Goal: Understand process/instructions: Learn how to perform a task or action

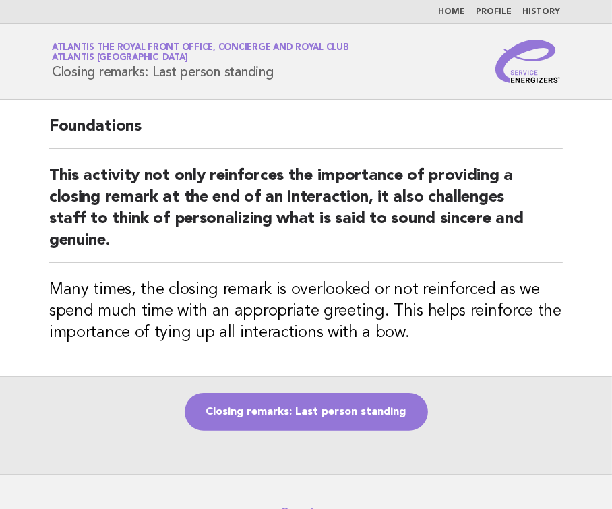
drag, startPoint x: 0, startPoint y: 0, endPoint x: 308, endPoint y: 284, distance: 418.7
click at [308, 284] on h3 "Many times, the closing remark is overlooked or not reinforced as we spend much…" at bounding box center [305, 311] width 513 height 65
drag, startPoint x: 189, startPoint y: 197, endPoint x: 352, endPoint y: 425, distance: 280.7
click at [189, 197] on h2 "This activity not only reinforces the importance of providing a closing remark …" at bounding box center [305, 214] width 513 height 98
drag, startPoint x: 354, startPoint y: 426, endPoint x: 405, endPoint y: 342, distance: 97.7
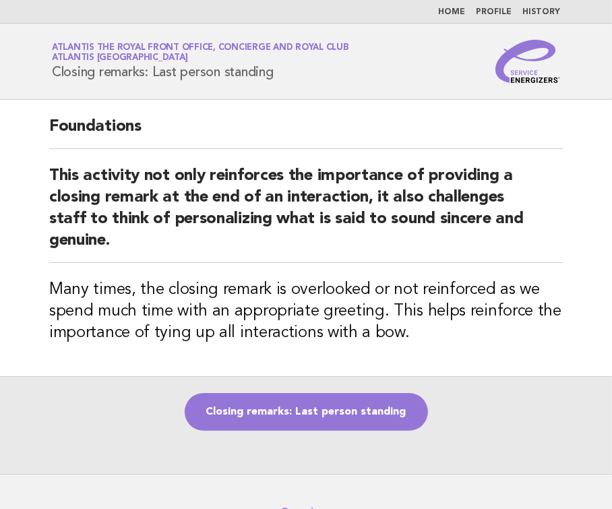
click at [354, 426] on link "Closing remarks: Last person standing" at bounding box center [306, 412] width 243 height 38
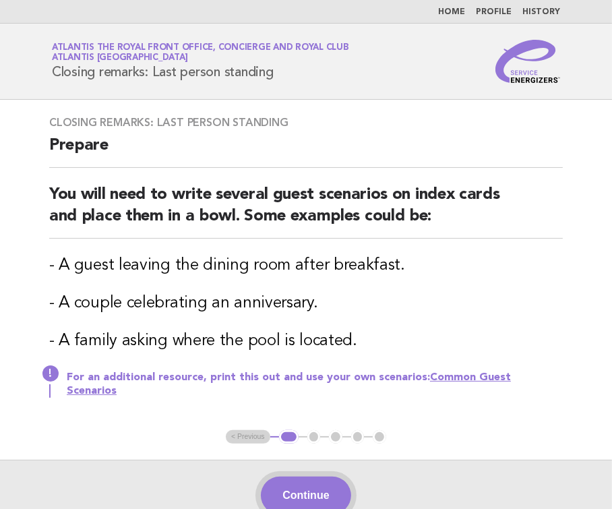
click at [321, 476] on button "Continue" at bounding box center [306, 495] width 90 height 38
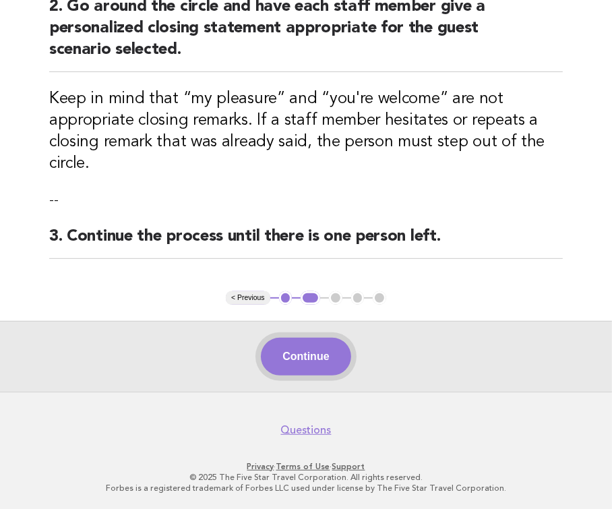
click at [323, 346] on button "Continue" at bounding box center [306, 357] width 90 height 38
